Goal: Information Seeking & Learning: Learn about a topic

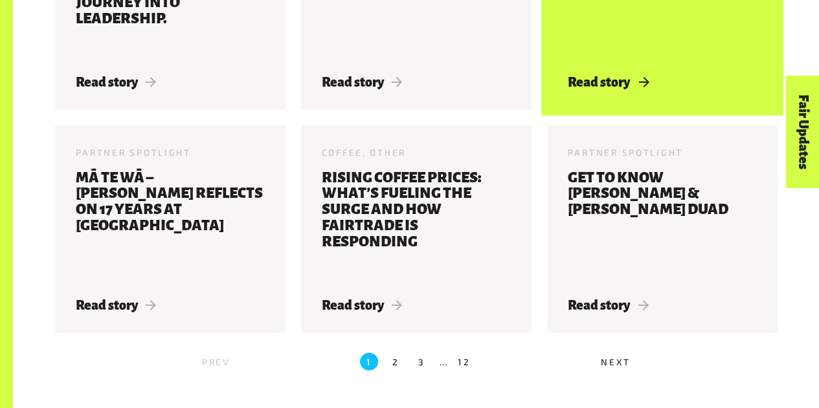
scroll to position [1345, 0]
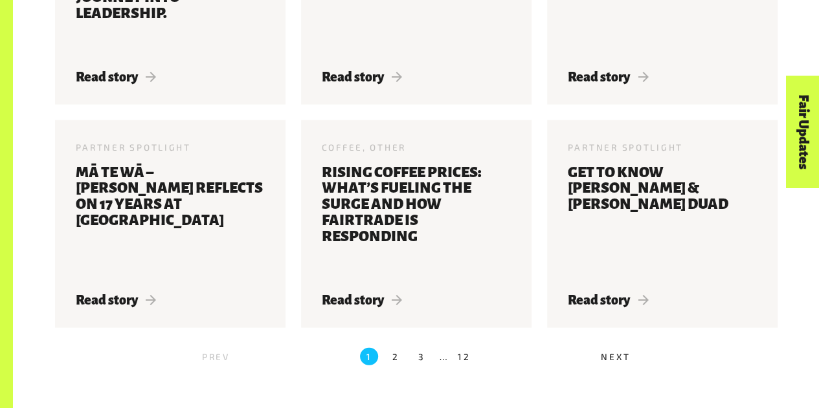
click at [607, 363] on span "Next" at bounding box center [615, 357] width 29 height 11
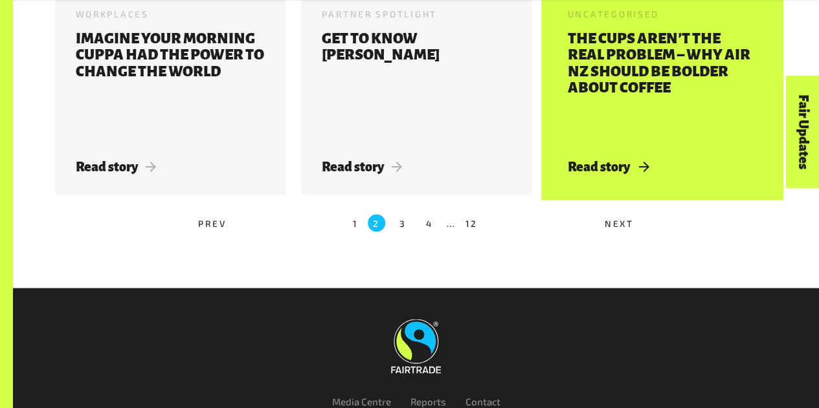
scroll to position [1162, 0]
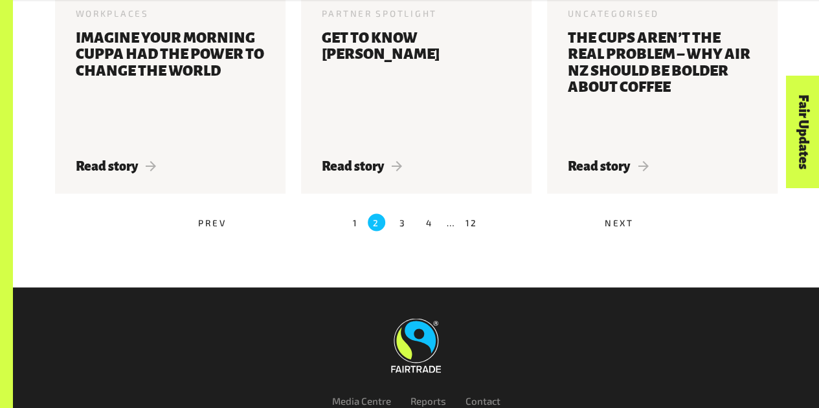
click at [616, 227] on span "Next" at bounding box center [619, 223] width 29 height 11
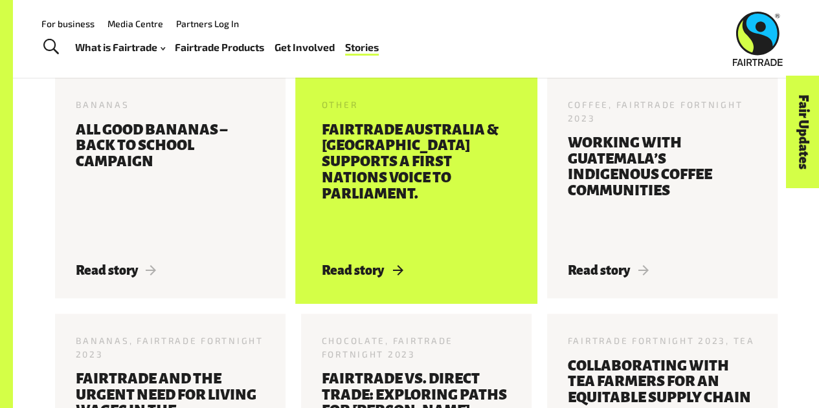
scroll to position [629, 0]
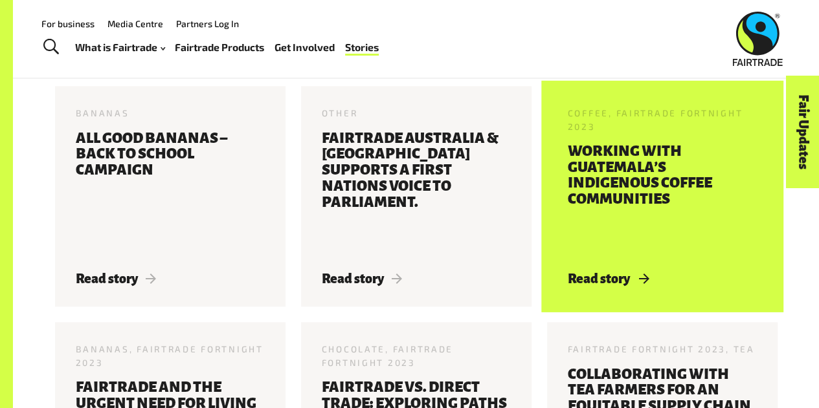
click at [608, 174] on h3 "Working With Guatemala’s Indigenous Coffee Communities" at bounding box center [662, 200] width 189 height 112
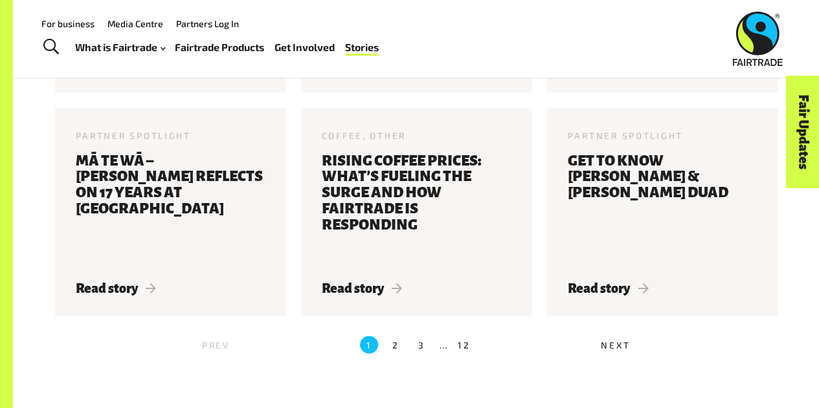
scroll to position [1356, 0]
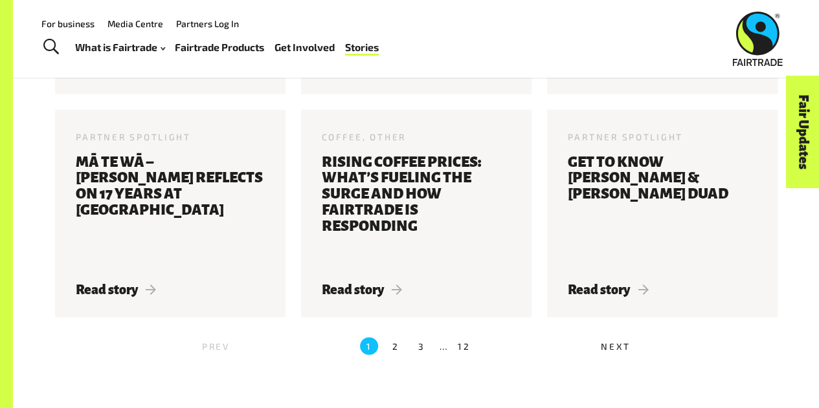
click at [609, 346] on span "Next" at bounding box center [615, 346] width 29 height 11
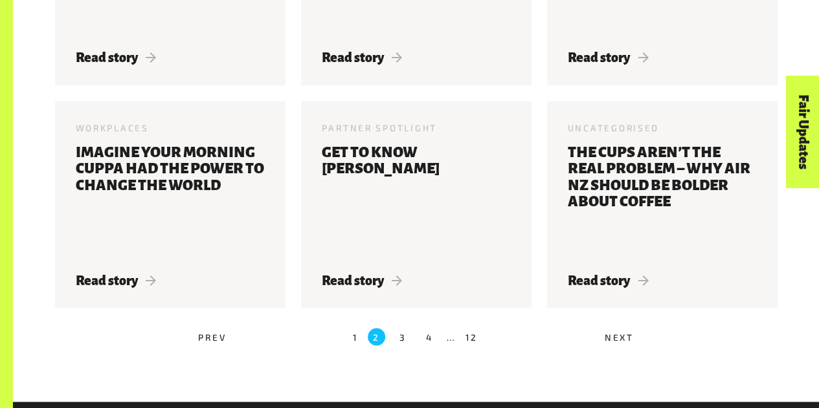
scroll to position [1077, 0]
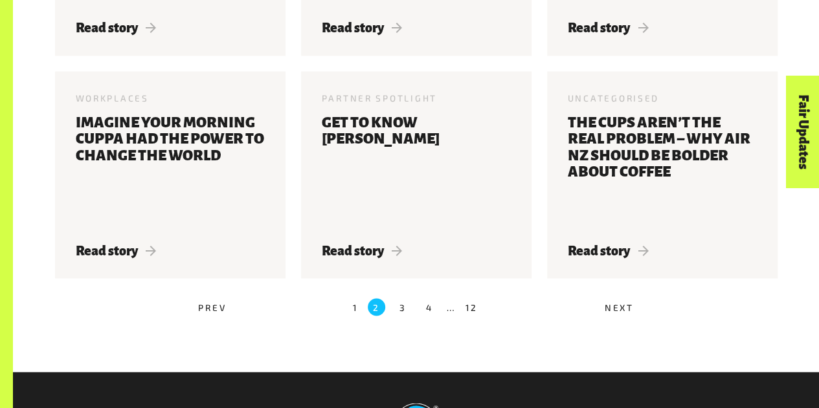
click at [354, 314] on label "1" at bounding box center [356, 306] width 6 height 17
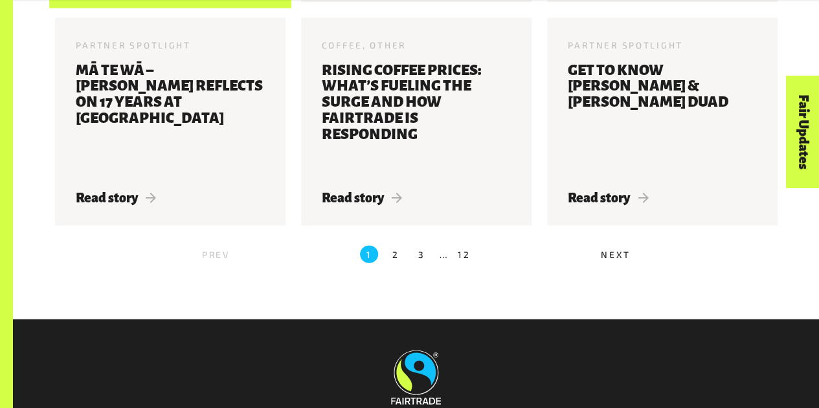
scroll to position [1448, 0]
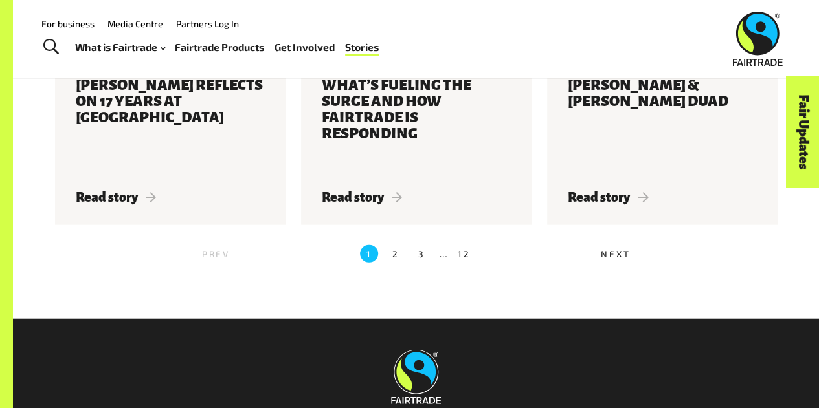
click at [609, 256] on span "Next" at bounding box center [615, 254] width 29 height 11
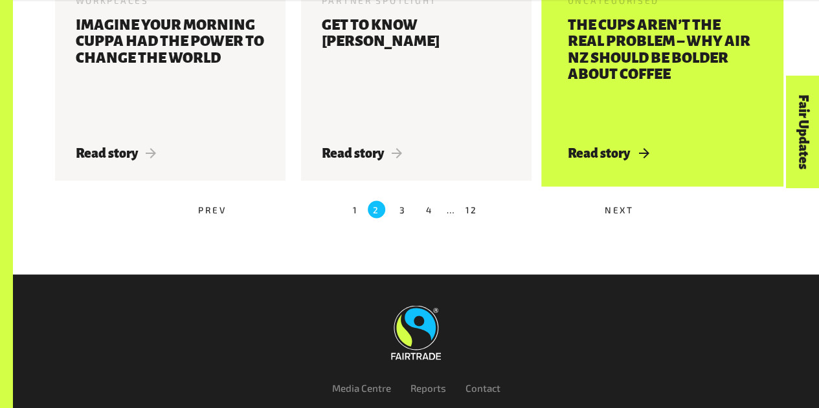
scroll to position [1179, 0]
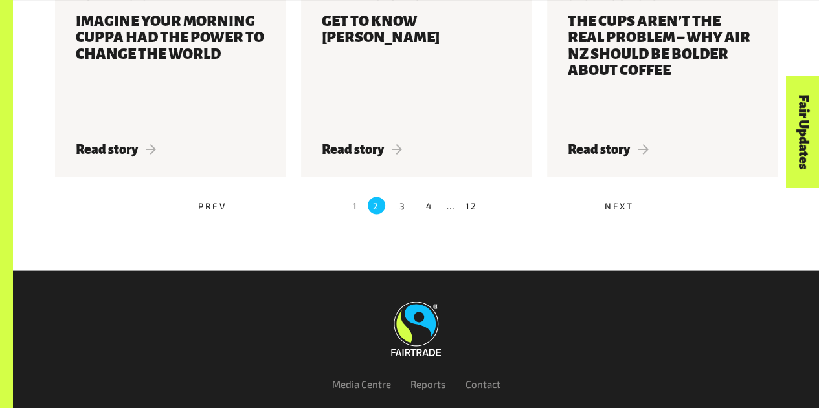
click at [611, 212] on span "Next" at bounding box center [619, 206] width 29 height 11
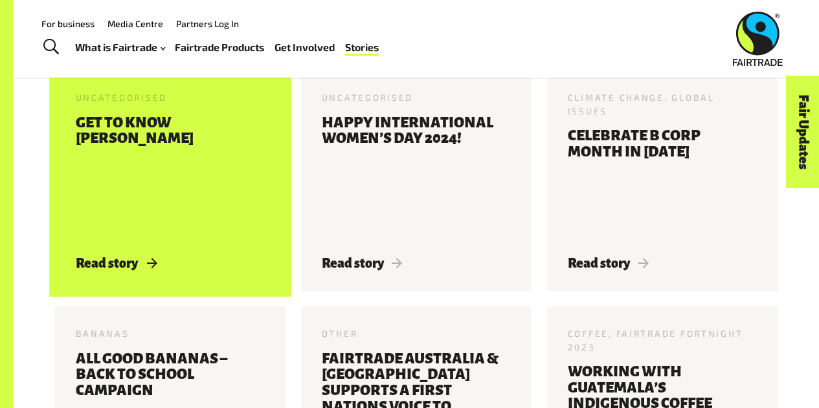
scroll to position [386, 0]
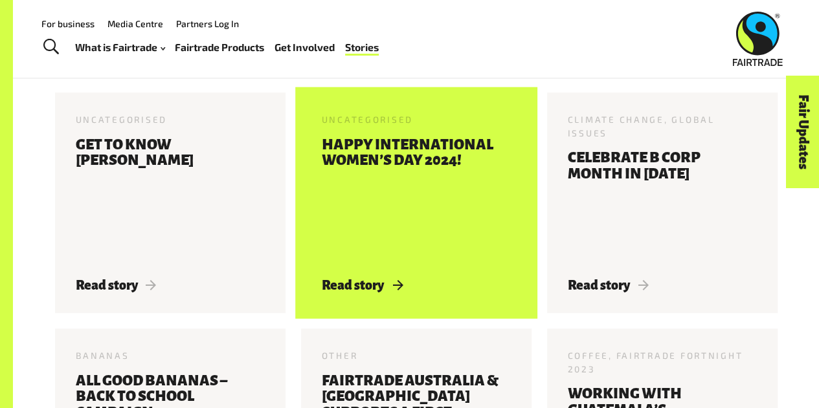
click at [417, 179] on h3 "Happy International Women’s Day 2024!" at bounding box center [416, 200] width 189 height 126
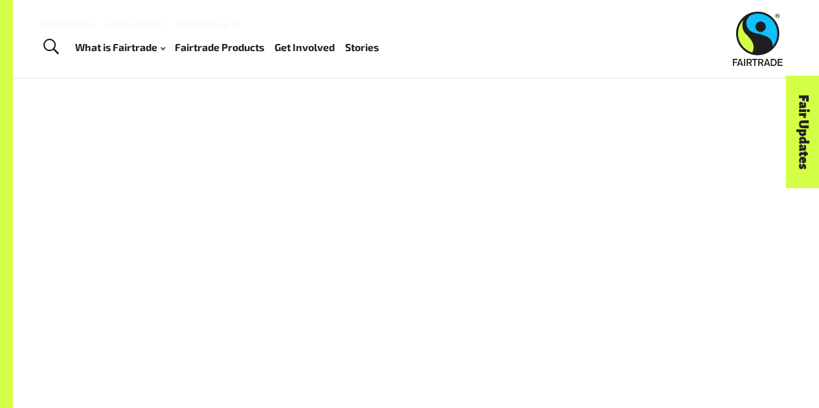
click at [417, 179] on div at bounding box center [416, 281] width 722 height 302
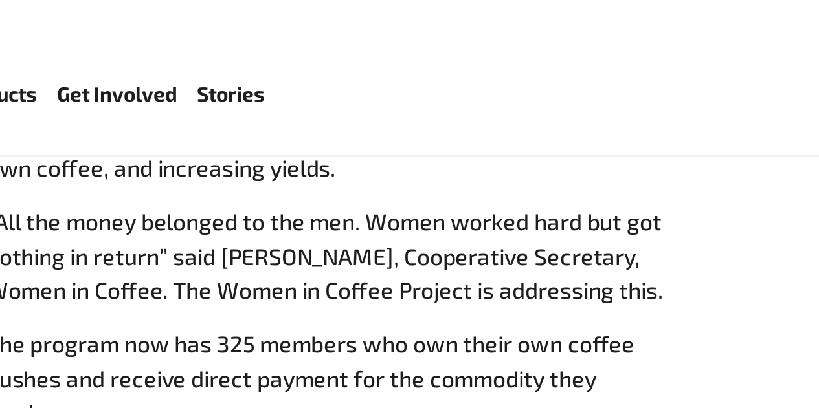
scroll to position [1102, 0]
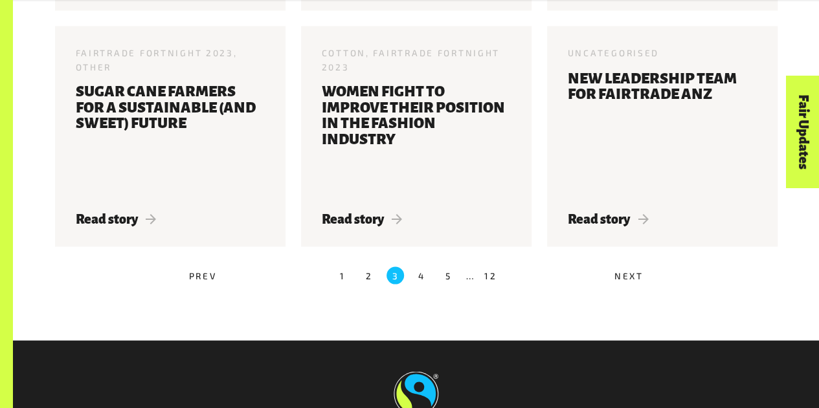
scroll to position [1302, 0]
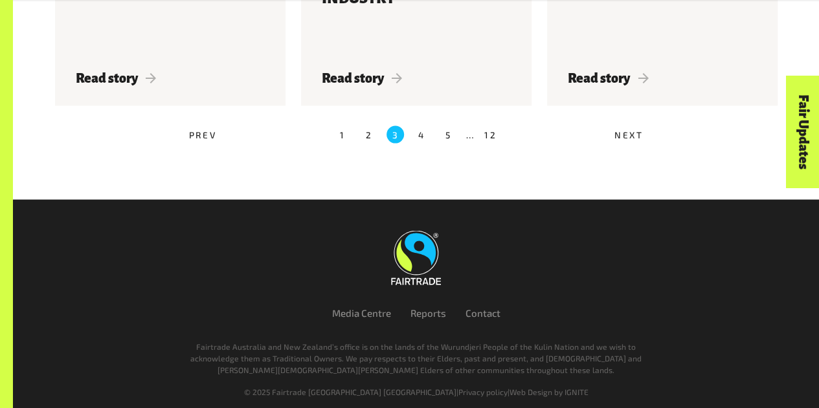
click at [343, 126] on label "1" at bounding box center [342, 134] width 17 height 17
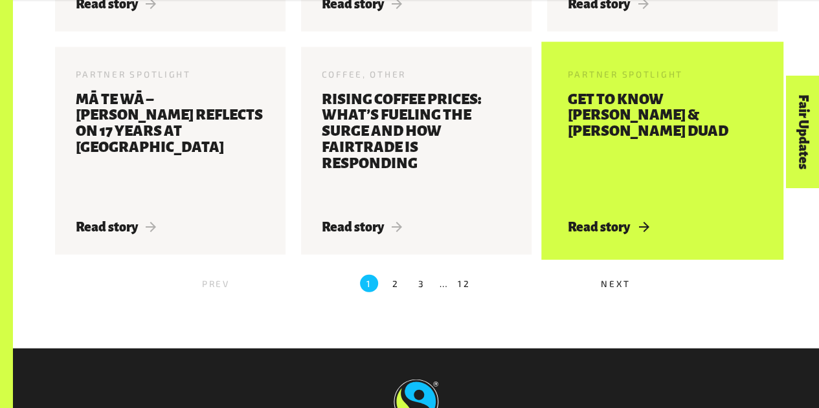
scroll to position [1418, 0]
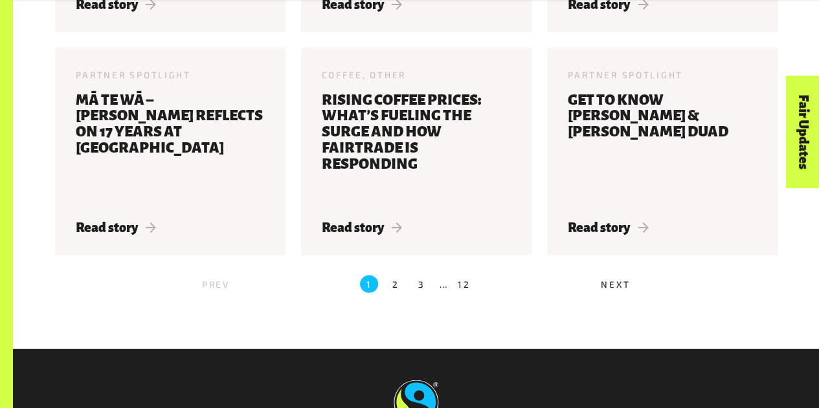
click at [611, 282] on label "Next" at bounding box center [626, 286] width 294 height 21
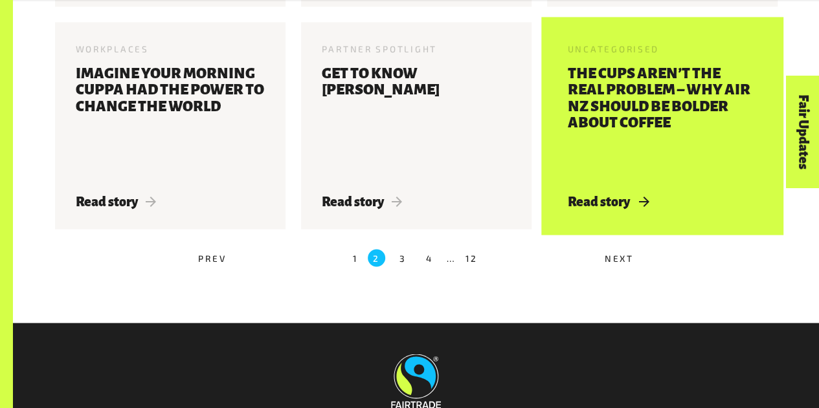
scroll to position [1127, 0]
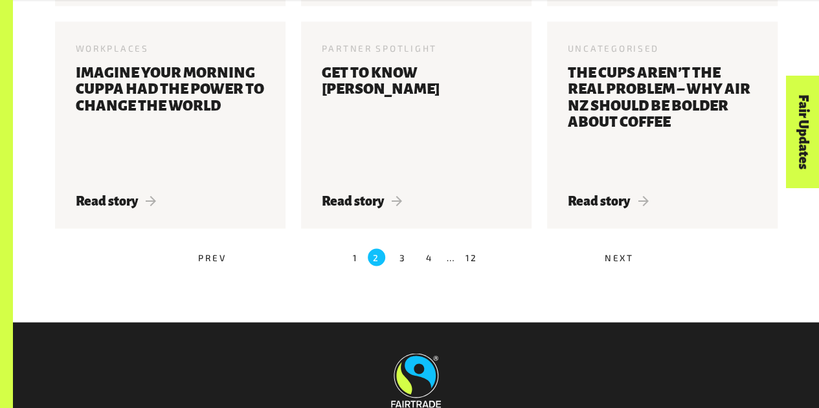
click at [614, 262] on span "Next" at bounding box center [619, 257] width 29 height 11
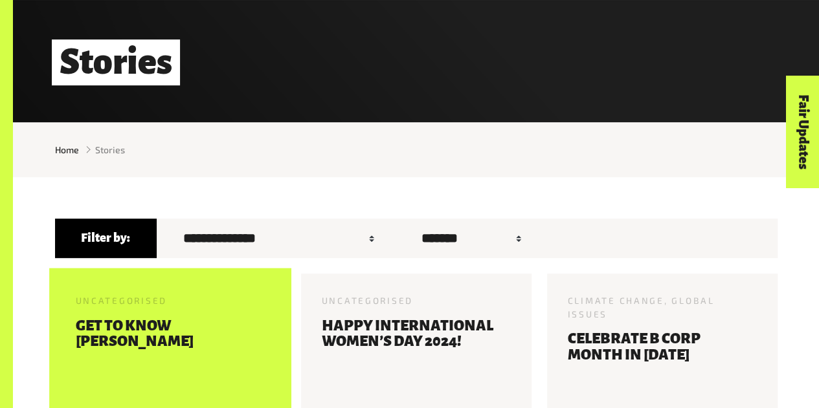
scroll to position [386, 0]
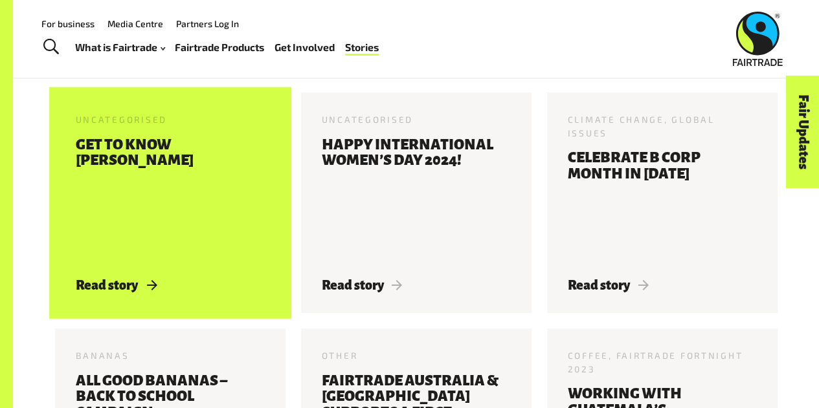
click at [132, 188] on h3 "Get to know [PERSON_NAME]" at bounding box center [170, 200] width 189 height 126
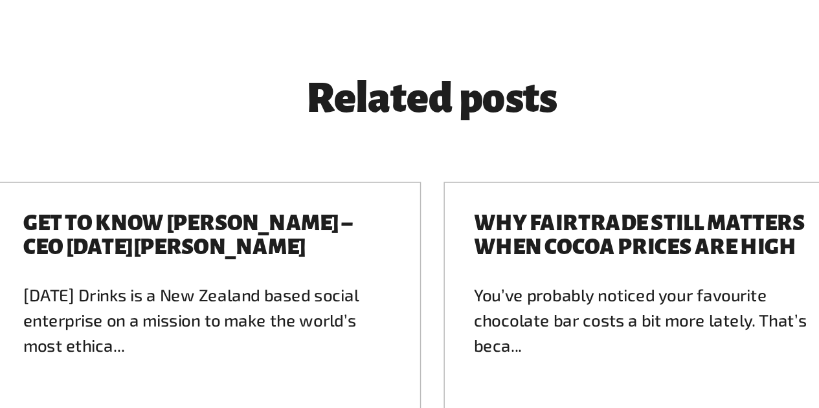
scroll to position [1387, 0]
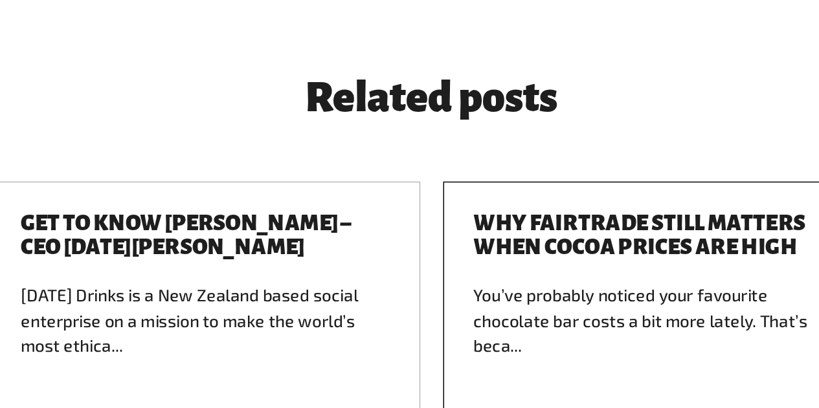
drag, startPoint x: 493, startPoint y: 100, endPoint x: 508, endPoint y: 205, distance: 105.8
click at [508, 226] on h3 "Why Fairtrade still matters when cocoa prices are high" at bounding box center [570, 242] width 251 height 32
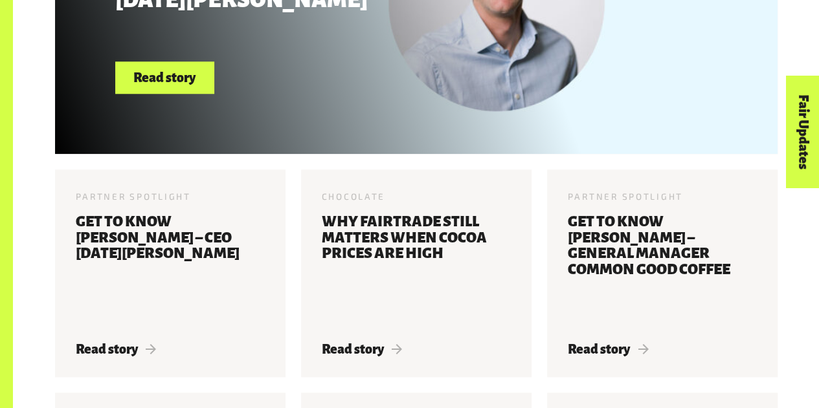
scroll to position [627, 0]
